Goal: Complete application form

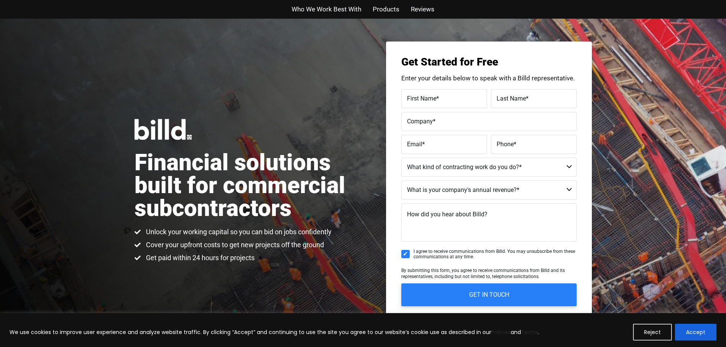
click at [380, 6] on span "Products" at bounding box center [386, 9] width 27 height 11
click at [461, 105] on input "First Name *" at bounding box center [444, 98] width 86 height 19
type input "[PERSON_NAME]"
type input "[EMAIL_ADDRESS][PERSON_NAME][DOMAIN_NAME]"
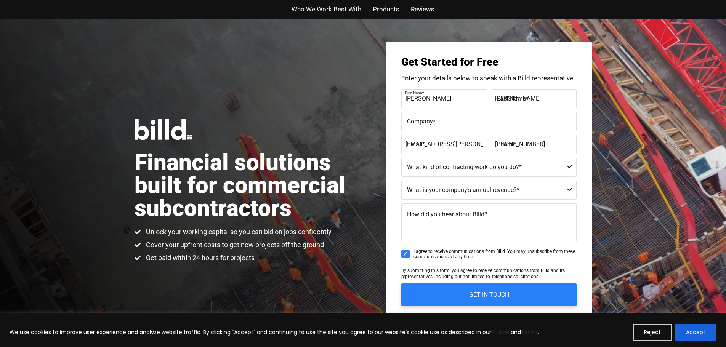
type input "[PHONE_NUMBER]"
click at [528, 169] on select "Commercial Commercial and Residential Residential Not a Contractor" at bounding box center [488, 167] width 175 height 19
select select "Commercial and Residential"
click at [401, 158] on select "Commercial Commercial and Residential Residential Not a Contractor" at bounding box center [488, 167] width 175 height 19
click at [468, 190] on select "$40M + $25M - $40M $8M - $25M $4M - $8M $2M - $4M $1M - $2M Less than $1M" at bounding box center [488, 190] width 175 height 19
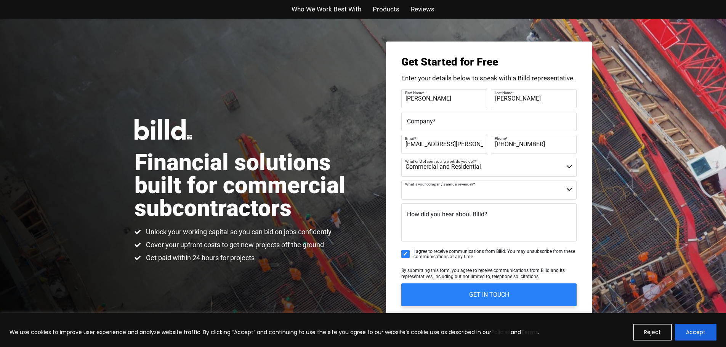
select select "$40M +"
click at [401, 181] on select "$40M + $25M - $40M $8M - $25M $4M - $8M $2M - $4M $1M - $2M Less than $1M" at bounding box center [488, 190] width 175 height 19
click at [449, 230] on textarea "How did you hear about Billd?" at bounding box center [488, 223] width 175 height 38
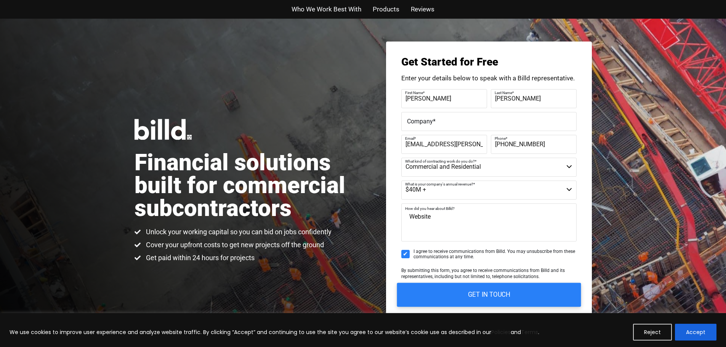
type textarea "Website"
click at [476, 289] on input "GET IN TOUCH" at bounding box center [489, 295] width 184 height 24
click at [476, 293] on input "GET IN TOUCH" at bounding box center [489, 295] width 184 height 24
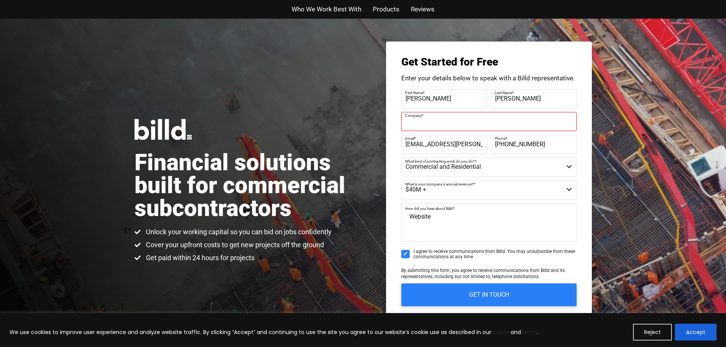
click at [455, 112] on input "Company *" at bounding box center [488, 121] width 175 height 19
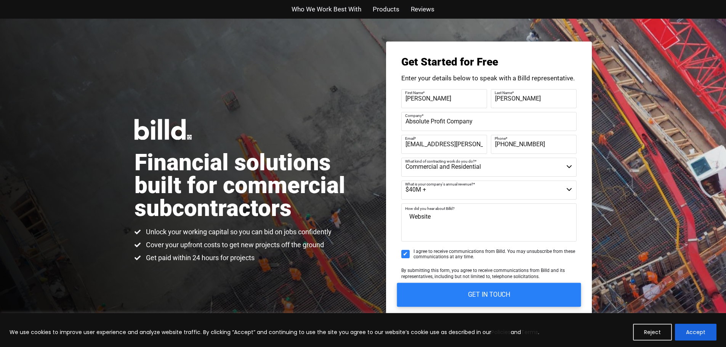
type input "Absolute Profit Company"
click at [462, 294] on input "GET IN TOUCH" at bounding box center [489, 295] width 184 height 24
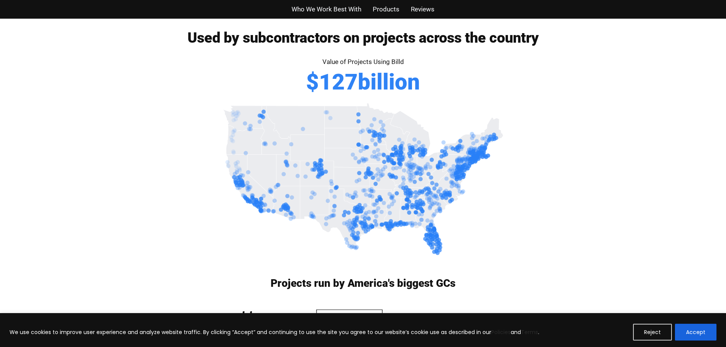
scroll to position [1748, 0]
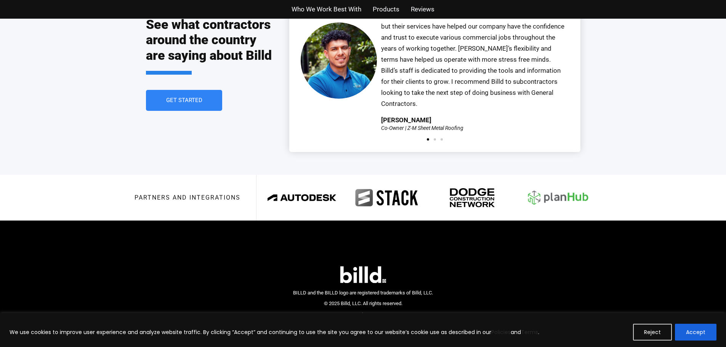
click at [553, 184] on img at bounding box center [557, 197] width 75 height 29
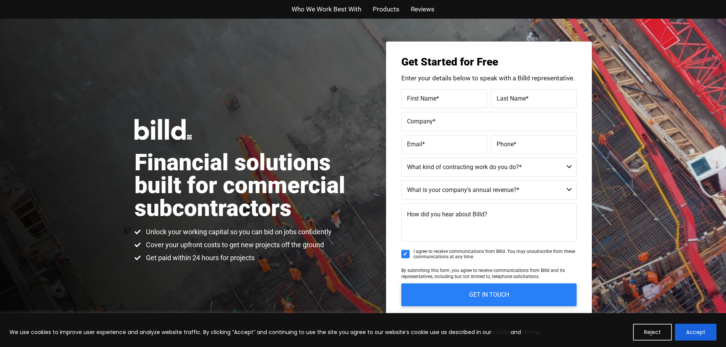
click at [369, 5] on ul "Who We Work Best With Products Reviews" at bounding box center [363, 9] width 446 height 11
click at [376, 11] on span "Products" at bounding box center [386, 9] width 27 height 11
click at [391, 6] on span "Products" at bounding box center [386, 9] width 27 height 11
click at [316, 7] on span "Who We Work Best With" at bounding box center [327, 9] width 70 height 11
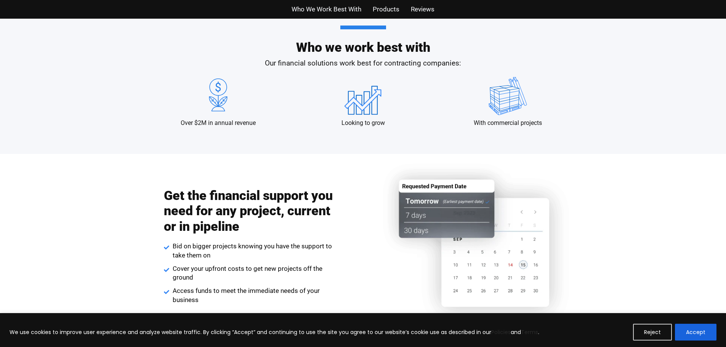
scroll to position [753, 0]
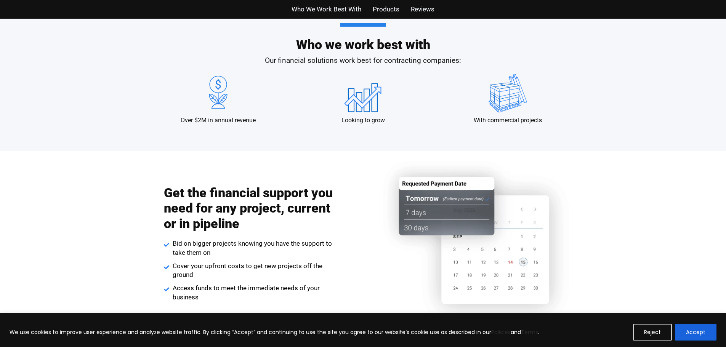
click at [382, 8] on span "Products" at bounding box center [386, 9] width 27 height 11
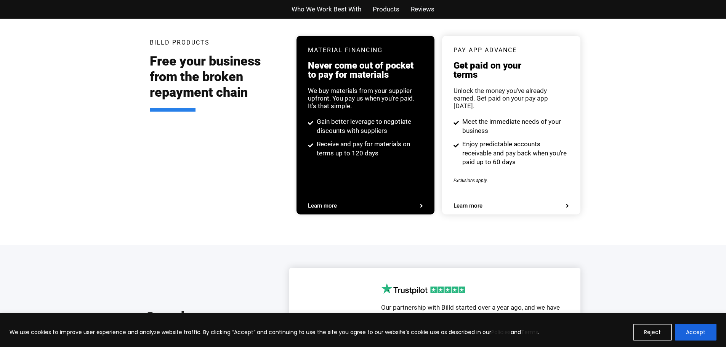
scroll to position [1469, 0]
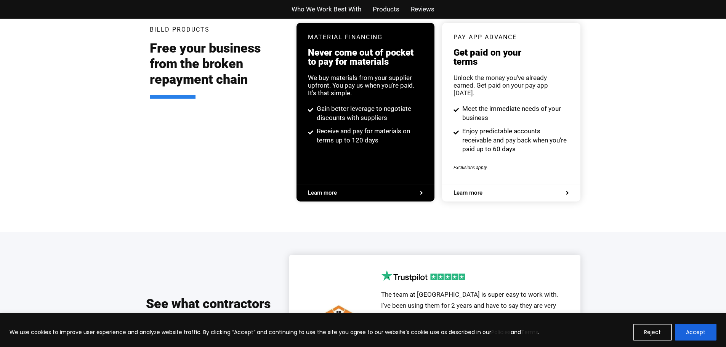
click at [414, 11] on span "Reviews" at bounding box center [423, 9] width 24 height 11
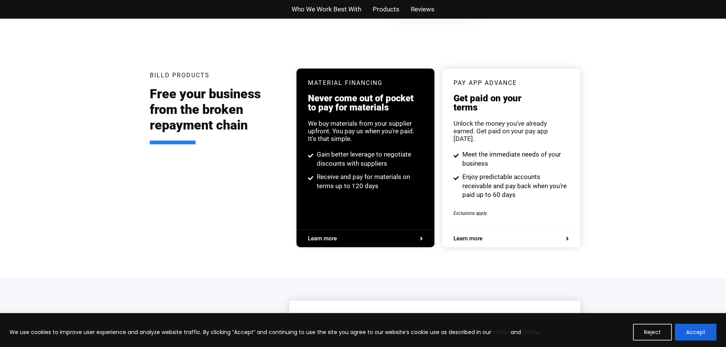
scroll to position [1748, 0]
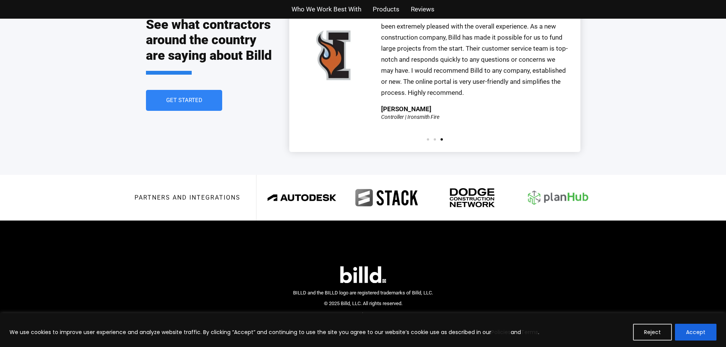
click at [569, 187] on img at bounding box center [557, 197] width 75 height 29
